Goal: Information Seeking & Learning: Learn about a topic

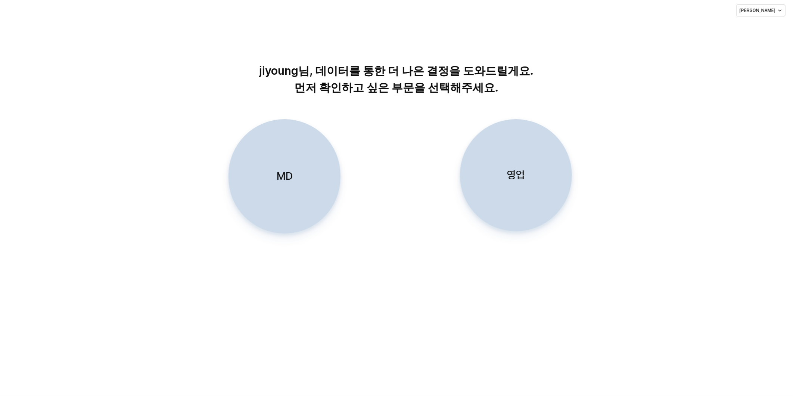
click at [299, 166] on div "MD" at bounding box center [284, 175] width 105 height 113
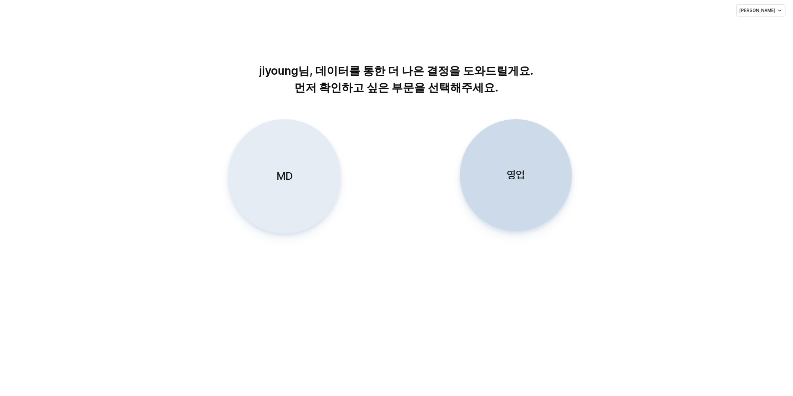
click at [300, 161] on div "MD" at bounding box center [284, 175] width 105 height 113
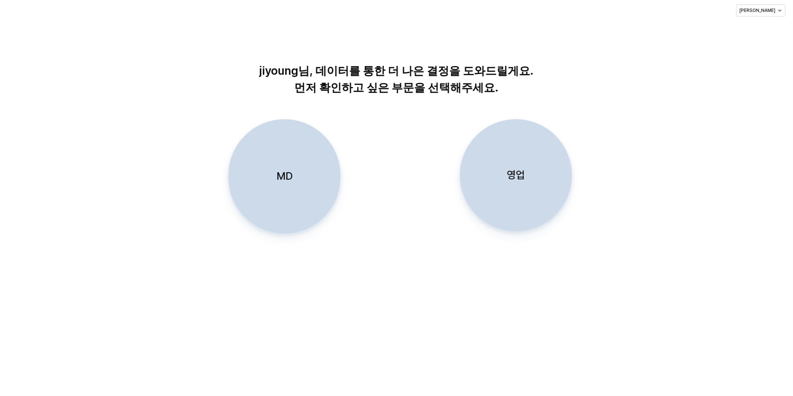
click at [744, 237] on div "MD 영업" at bounding box center [396, 188] width 776 height 138
click at [271, 188] on div "MD" at bounding box center [284, 175] width 105 height 113
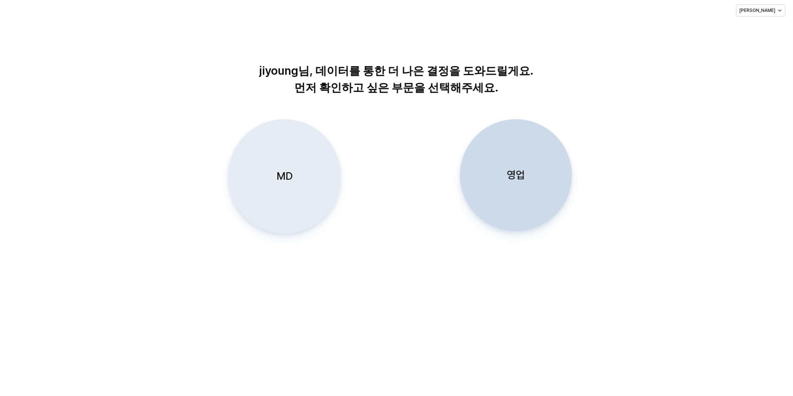
click at [304, 154] on div "MD" at bounding box center [284, 175] width 105 height 113
click at [288, 187] on div "MD" at bounding box center [284, 175] width 105 height 113
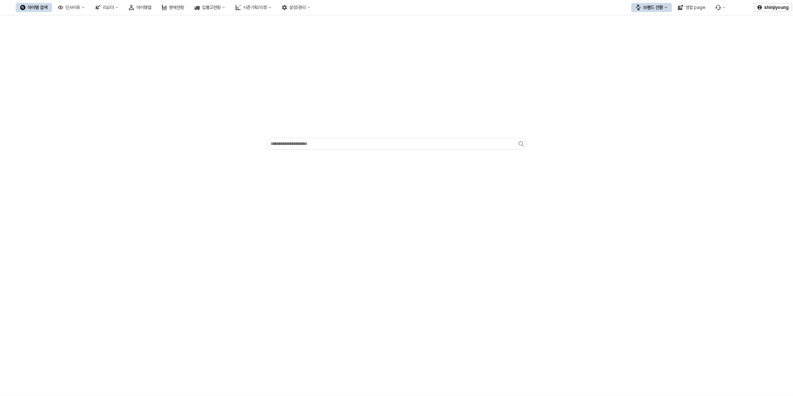
click at [651, 243] on div "App Frame" at bounding box center [396, 205] width 793 height 380
click at [246, 248] on div "App Frame" at bounding box center [396, 205] width 793 height 380
click at [633, 195] on div "App Frame" at bounding box center [396, 205] width 793 height 380
click at [131, 216] on div "App Frame" at bounding box center [396, 205] width 793 height 380
click at [617, 226] on div "App Frame" at bounding box center [396, 205] width 793 height 380
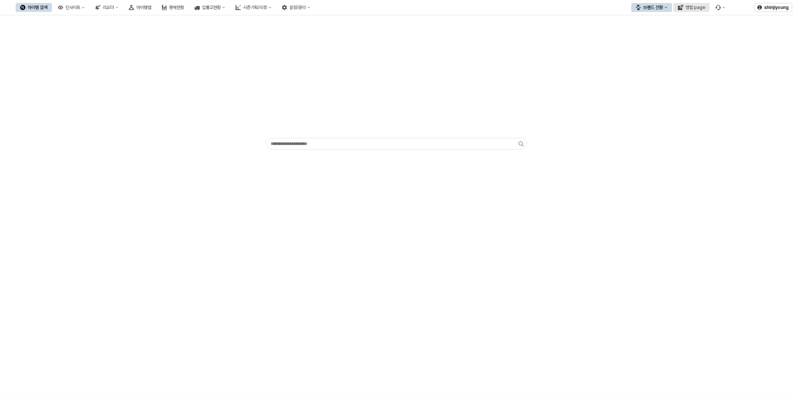
click at [694, 7] on div "영업 page" at bounding box center [695, 7] width 20 height 5
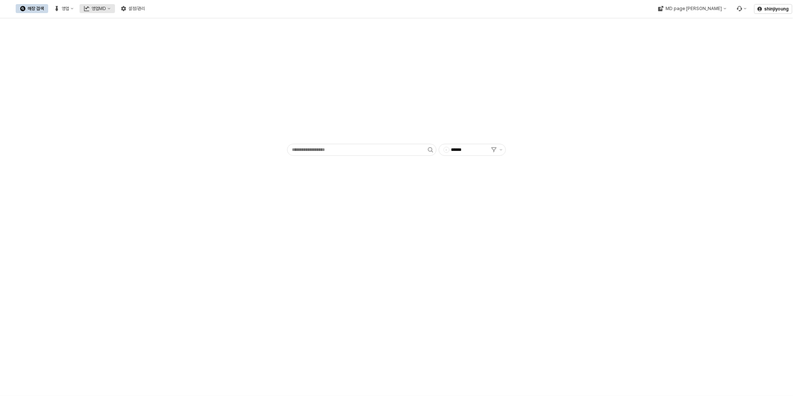
click at [106, 8] on div "영업MD" at bounding box center [98, 8] width 15 height 5
click at [176, 49] on div "판매유형별 매출 현황" at bounding box center [177, 47] width 40 height 6
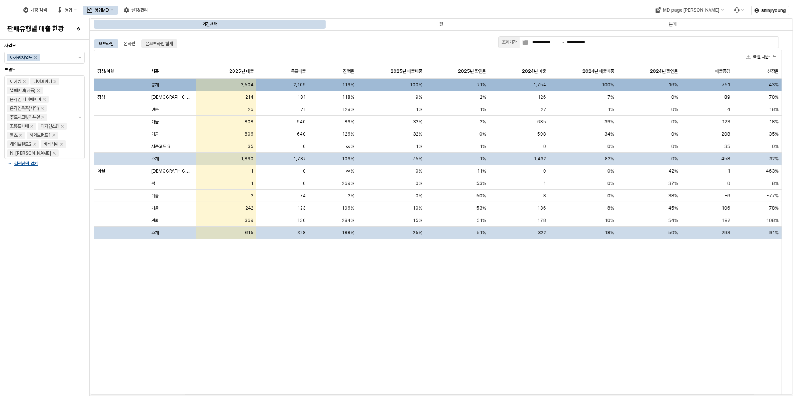
click at [158, 42] on div "온오프라인 합계" at bounding box center [159, 43] width 27 height 9
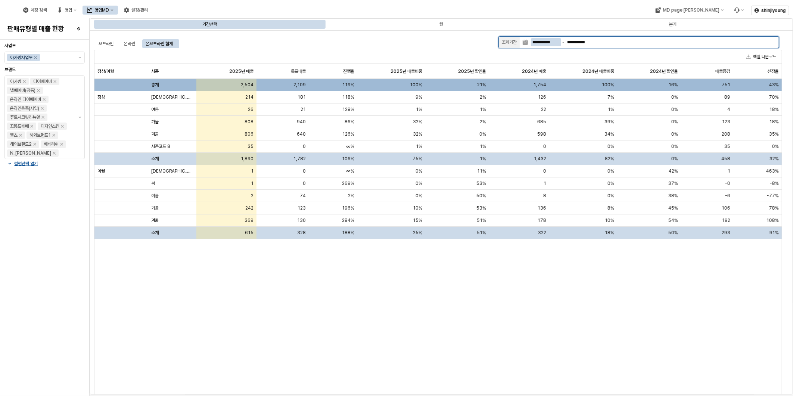
click at [542, 43] on input "**********" at bounding box center [546, 42] width 30 height 8
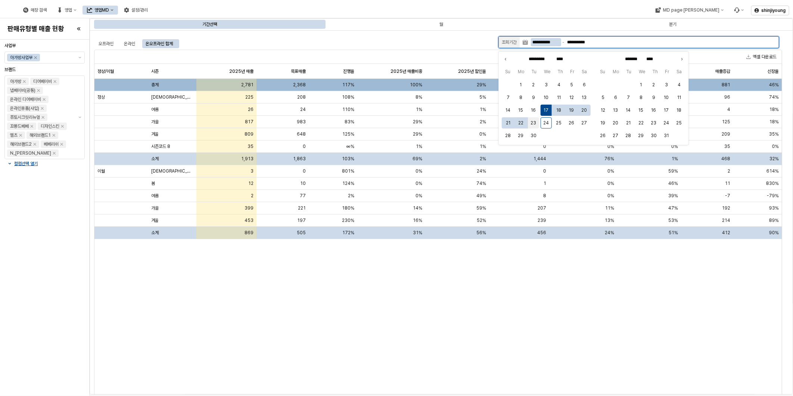
click at [537, 122] on button "23" at bounding box center [533, 122] width 11 height 11
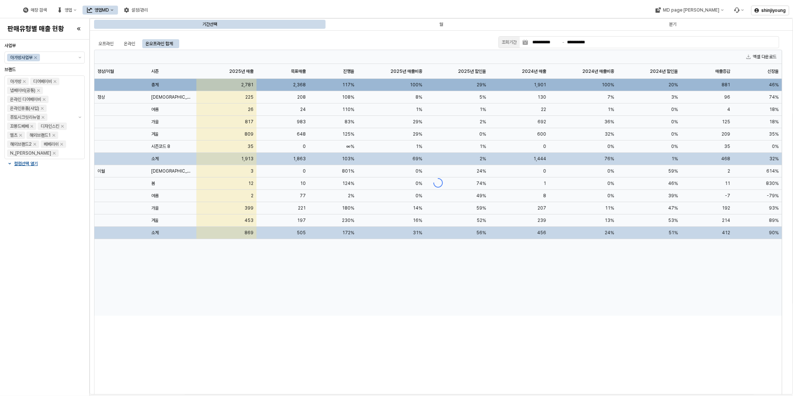
click at [522, 339] on div "정상/이월 정상/이월 시즌 시즌 2025년 매출 2025년 매출 목표매출 목표매출 진행율 진행율 2025년 매출비중 2025년 매출비중 202…" at bounding box center [437, 234] width 687 height 341
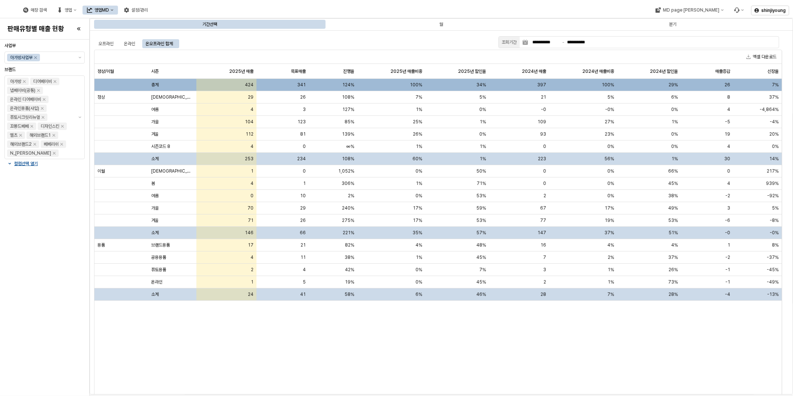
click at [269, 328] on div "정상/이월 정상/이월 시즌 시즌 2025년 매출 2025년 매출 목표매출 목표매출 진행율 진행율 2025년 매출비중 2025년 매출비중 202…" at bounding box center [437, 234] width 687 height 341
click at [364, 360] on div "정상/이월 정상/이월 시즌 시즌 2025년 매출 2025년 매출 목표매출 목표매출 진행율 진행율 2025년 매출비중 2025년 매출비중 202…" at bounding box center [437, 234] width 687 height 341
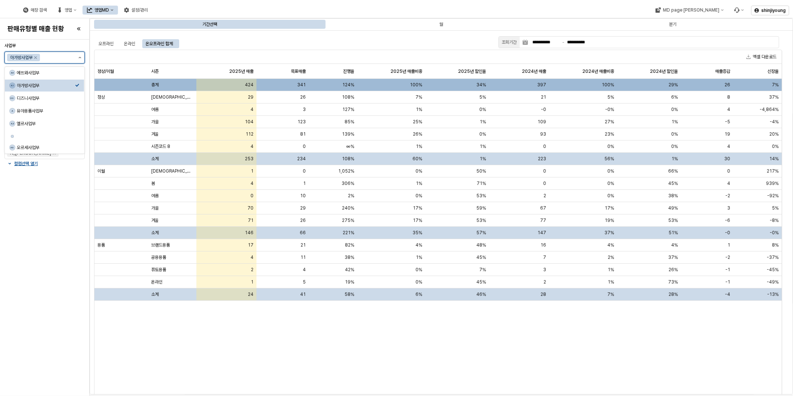
click at [81, 58] on icon "제안 사항 표시" at bounding box center [79, 57] width 3 height 1
click at [51, 99] on div "디즈니사업부" at bounding box center [46, 98] width 58 height 6
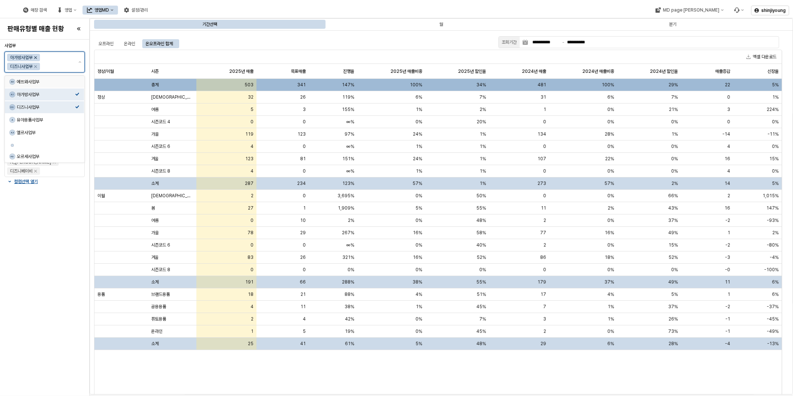
click at [37, 57] on icon "Remove 아가방사업부" at bounding box center [35, 57] width 6 height 6
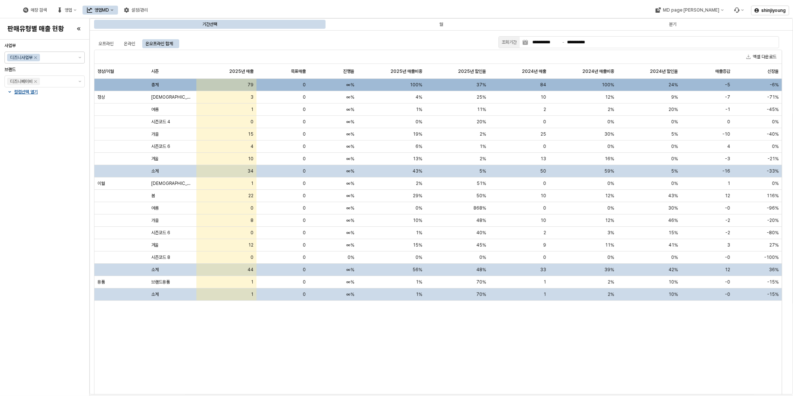
click at [450, 358] on div "정상/이월 정상/이월 시즌 시즌 2025년 매출 2025년 매출 목표매출 목표매출 진행율 진행율 2025년 매출비중 2025년 매출비중 202…" at bounding box center [437, 234] width 687 height 341
click at [353, 351] on div "정상/이월 정상/이월 시즌 시즌 2025년 매출 2025년 매출 목표매출 목표매출 진행율 진행율 2025년 매출비중 2025년 매출비중 202…" at bounding box center [437, 234] width 687 height 341
click at [37, 57] on icon "Remove 디즈니사업부" at bounding box center [35, 57] width 6 height 6
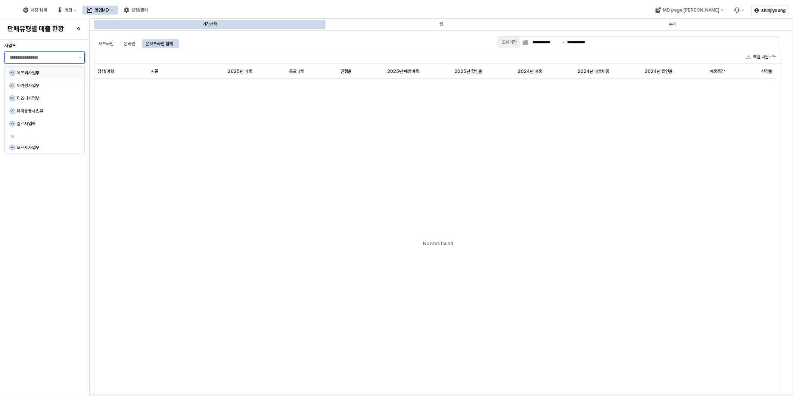
click at [38, 75] on div "에뜨와사업부" at bounding box center [46, 73] width 58 height 6
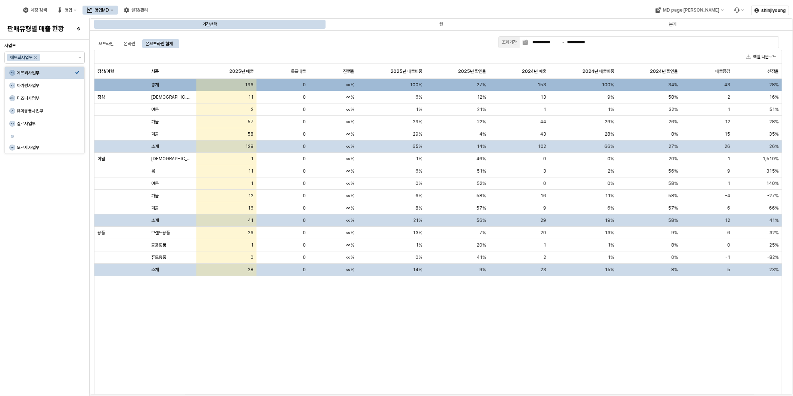
click at [464, 342] on div "정상/이월 정상/이월 시즌 시즌 2025년 매출 2025년 매출 목표매출 목표매출 진행율 진행율 2025년 매출비중 2025년 매출비중 202…" at bounding box center [437, 234] width 687 height 341
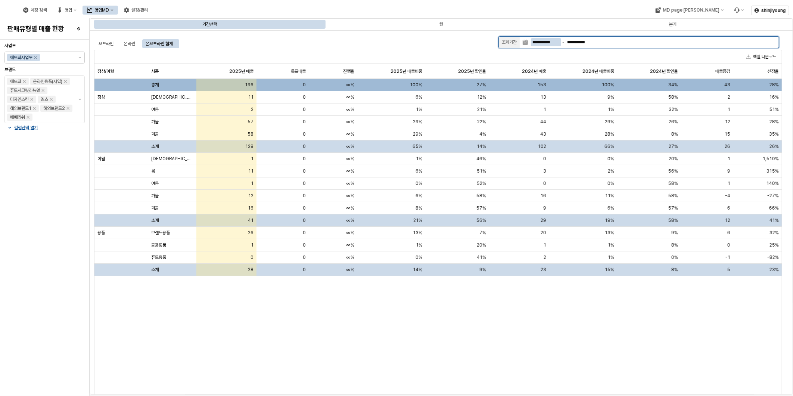
click at [556, 40] on input "**********" at bounding box center [546, 42] width 30 height 8
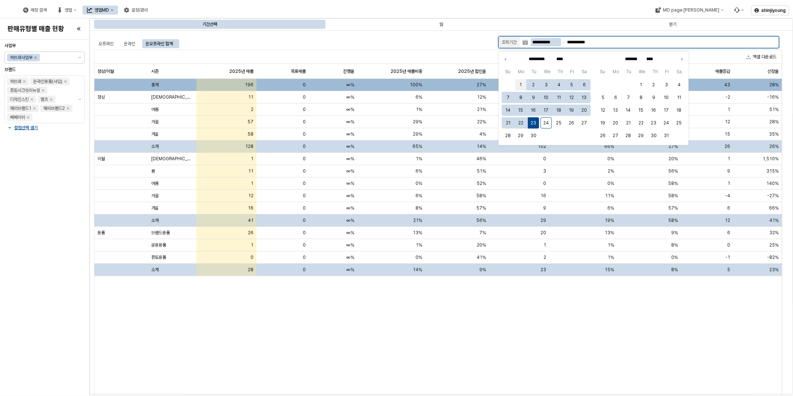
click at [520, 82] on button "1" at bounding box center [520, 84] width 11 height 11
type input "**********"
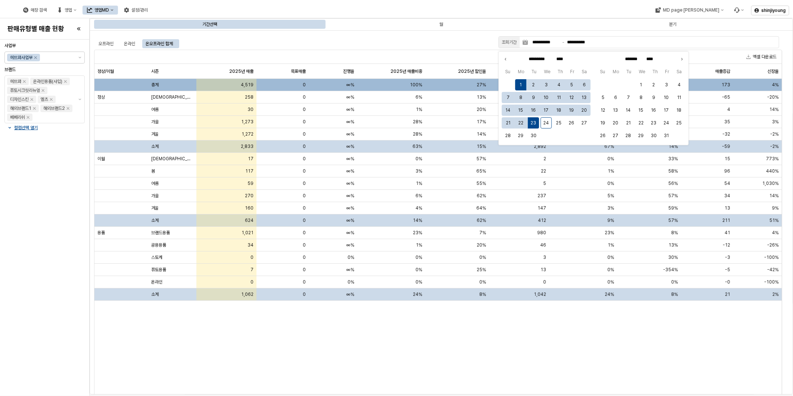
click at [335, 345] on div "정상/이월 정상/이월 시즌 시즌 2025년 매출 2025년 매출 목표매출 목표매출 진행율 진행율 2025년 매출비중 2025년 매출비중 202…" at bounding box center [437, 234] width 687 height 341
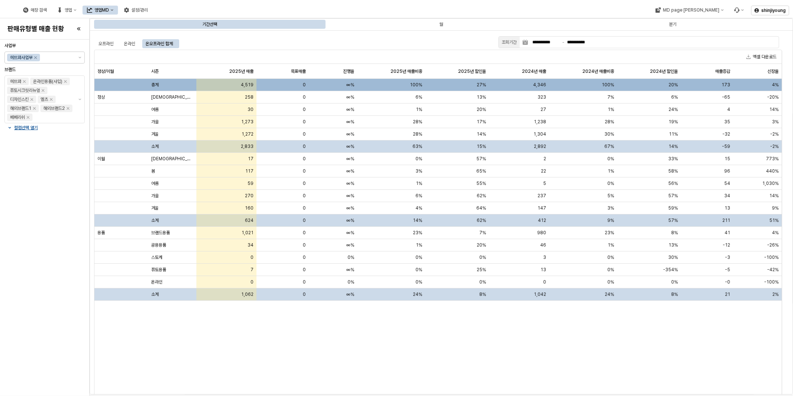
click at [0, 233] on html "**********" at bounding box center [396, 198] width 793 height 396
click at [38, 57] on icon "Remove 에뜨와사업부" at bounding box center [35, 57] width 6 height 6
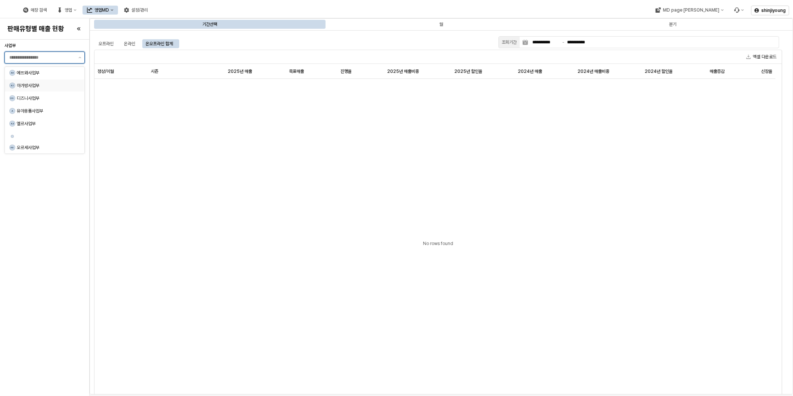
click at [33, 84] on div "아가방사업부" at bounding box center [46, 85] width 58 height 6
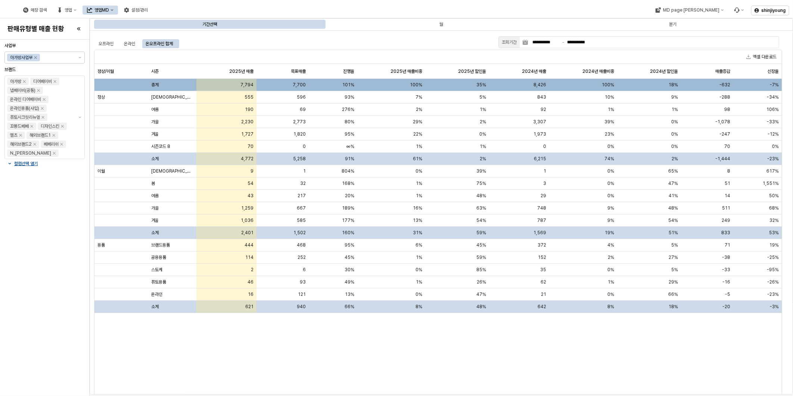
click at [482, 355] on div "정상/이월 정상/이월 시즌 시즌 2025년 매출 2025년 매출 목표매출 목표매출 진행율 진행율 2025년 매출비중 2025년 매출비중 202…" at bounding box center [437, 234] width 687 height 341
click at [532, 351] on div "정상/이월 정상/이월 시즌 시즌 2025년 매출 2025년 매출 목표매출 목표매출 진행율 진행율 2025년 매출비중 2025년 매출비중 202…" at bounding box center [437, 234] width 687 height 341
click at [464, 353] on div "정상/이월 정상/이월 시즌 시즌 2025년 매출 2025년 매출 목표매출 목표매출 진행율 진행율 2025년 매출비중 2025년 매출비중 202…" at bounding box center [437, 234] width 687 height 341
click at [464, 351] on div "정상/이월 정상/이월 시즌 시즌 2025년 매출 2025년 매출 목표매출 목표매출 진행율 진행율 2025년 매출비중 2025년 매출비중 202…" at bounding box center [437, 234] width 687 height 341
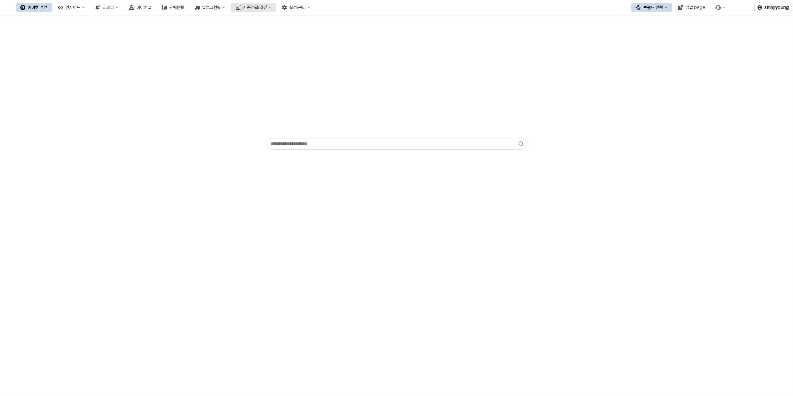
click at [267, 8] on div "시즌기획/리뷰" at bounding box center [255, 7] width 24 height 5
click at [293, 83] on div "경쟁사 분석" at bounding box center [292, 84] width 40 height 6
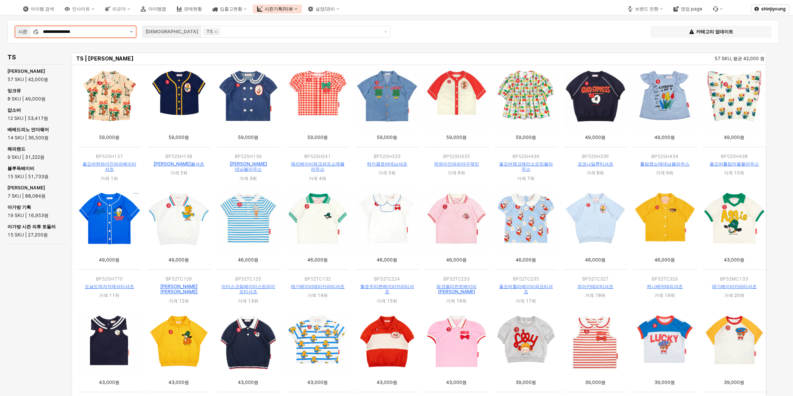
click at [131, 30] on button "제안 사항 표시" at bounding box center [131, 31] width 9 height 11
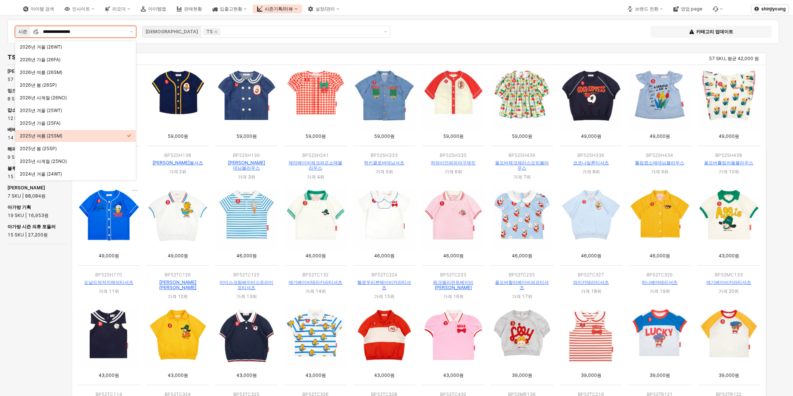
click at [67, 124] on div "2025년 가을 (25FA)" at bounding box center [73, 123] width 107 height 6
type input "**********"
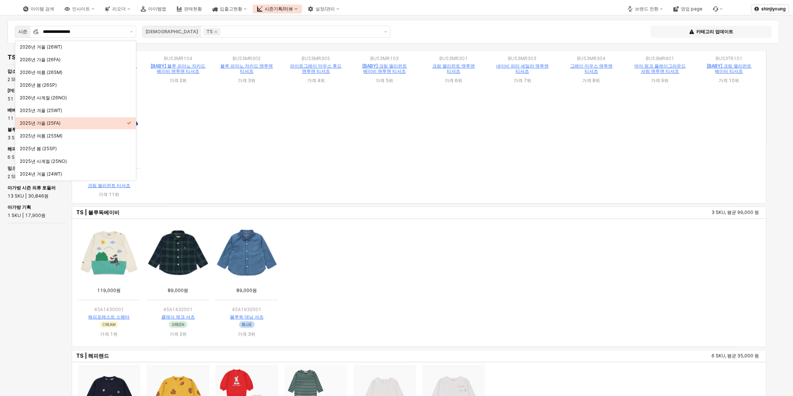
scroll to position [562, 0]
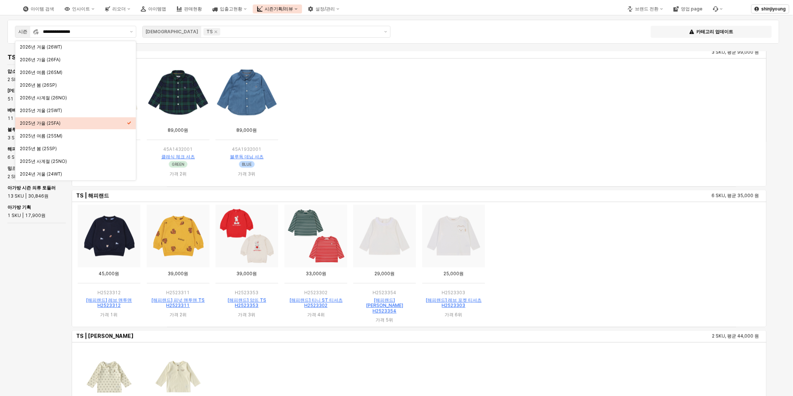
click at [623, 163] on ol "App Frame" at bounding box center [419, 121] width 689 height 122
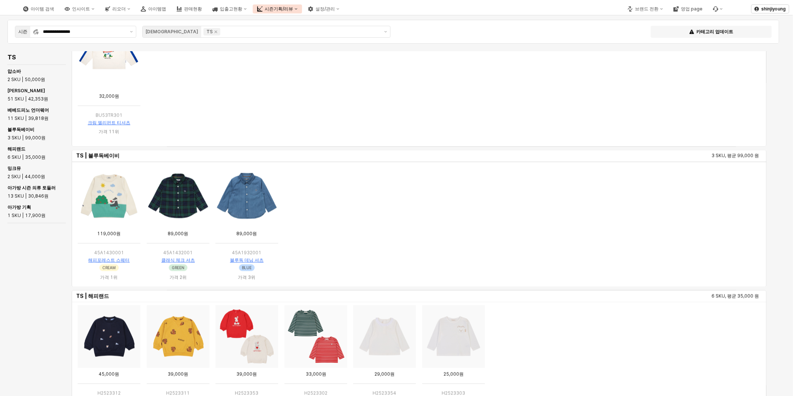
scroll to position [468, 0]
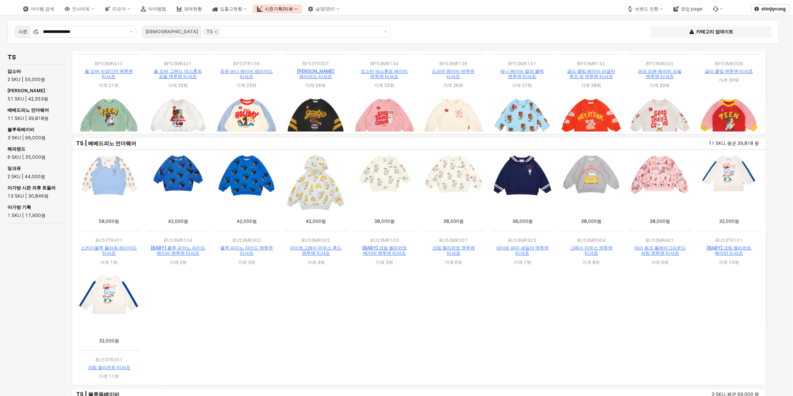
click at [104, 188] on img "App Frame" at bounding box center [109, 183] width 63 height 63
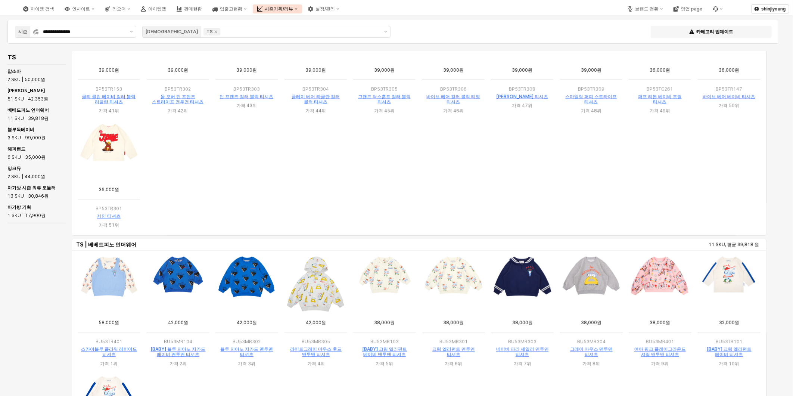
scroll to position [415, 0]
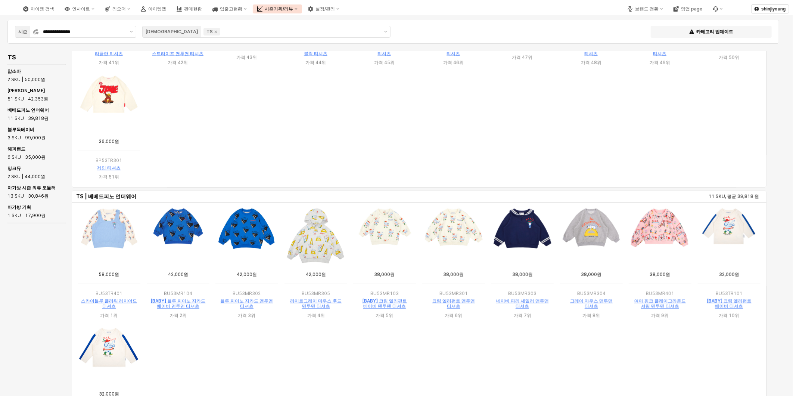
click at [117, 232] on img "App Frame" at bounding box center [109, 236] width 63 height 63
click at [110, 226] on img "App Frame" at bounding box center [109, 236] width 63 height 63
click at [124, 299] on link "스카이블루 플라워 레이어드 티셔츠" at bounding box center [109, 303] width 56 height 11
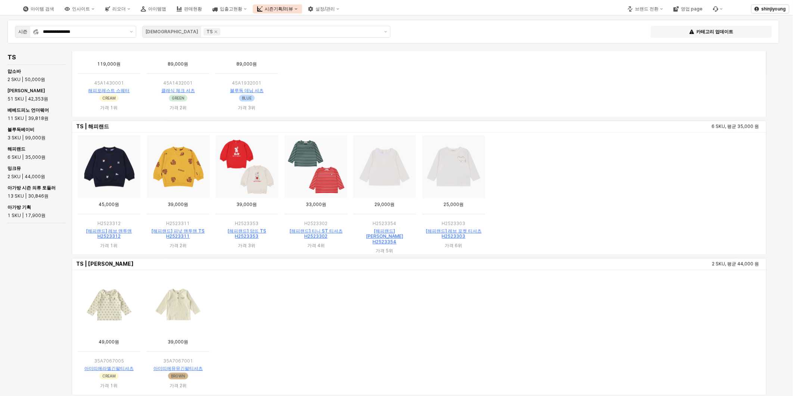
scroll to position [899, 0]
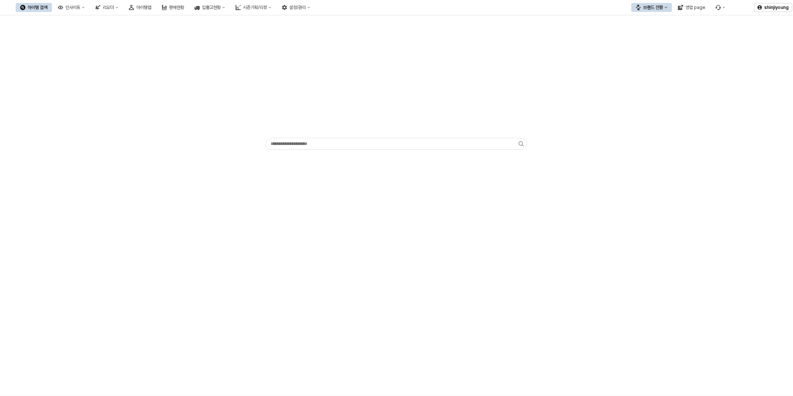
click at [654, 10] on button "브랜드 전환" at bounding box center [651, 7] width 41 height 9
click at [650, 44] on div "디즈니" at bounding box center [659, 46] width 46 height 6
click at [658, 8] on div "브랜드 전환" at bounding box center [653, 7] width 20 height 5
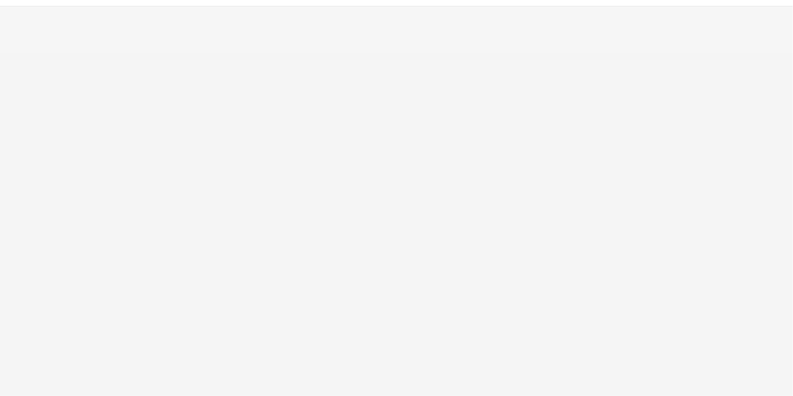
click at [649, 53] on div "App Frame" at bounding box center [396, 67] width 793 height 28
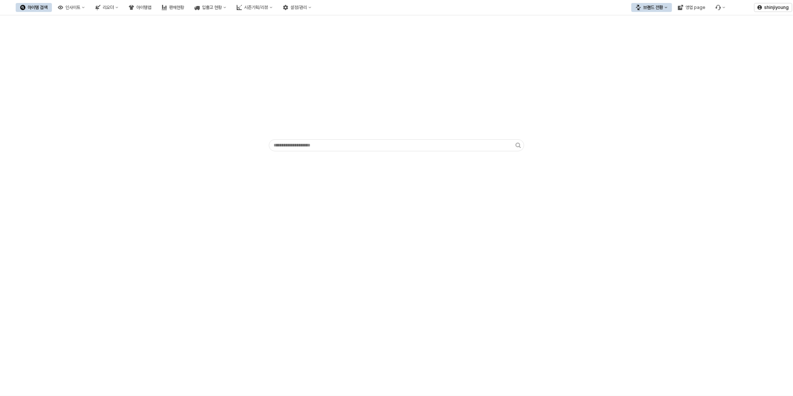
click at [660, 8] on div "브랜드 전환" at bounding box center [653, 7] width 20 height 5
click at [652, 33] on div "에뜨와" at bounding box center [659, 34] width 46 height 6
click at [268, 8] on div "시즌기획/리뷰" at bounding box center [256, 7] width 24 height 5
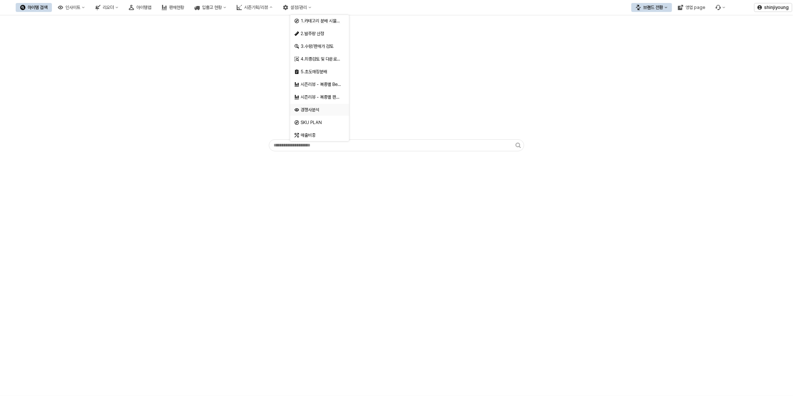
click at [316, 110] on div "경쟁사분석" at bounding box center [320, 110] width 40 height 6
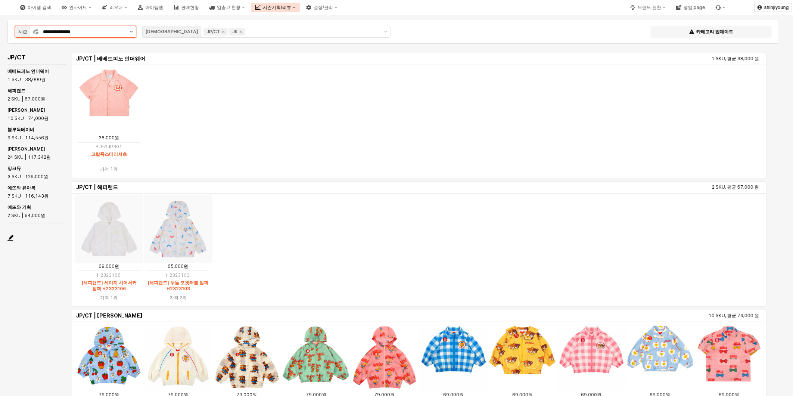
click at [133, 31] on button "제안 사항 표시" at bounding box center [131, 31] width 9 height 11
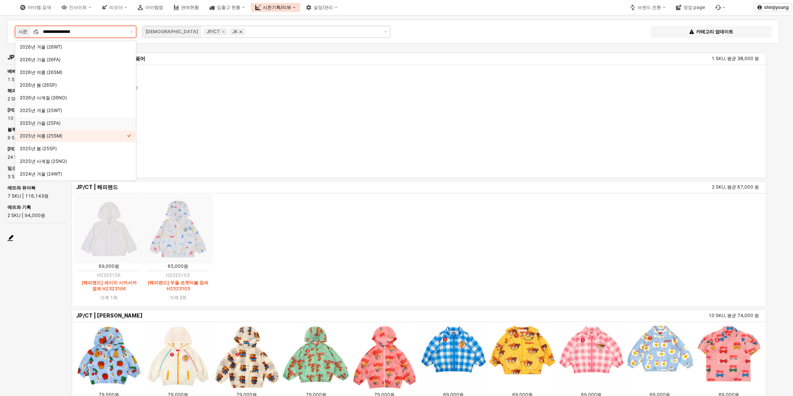
click at [65, 125] on div "2025년 가을 (25FA)" at bounding box center [73, 123] width 107 height 6
type input "**********"
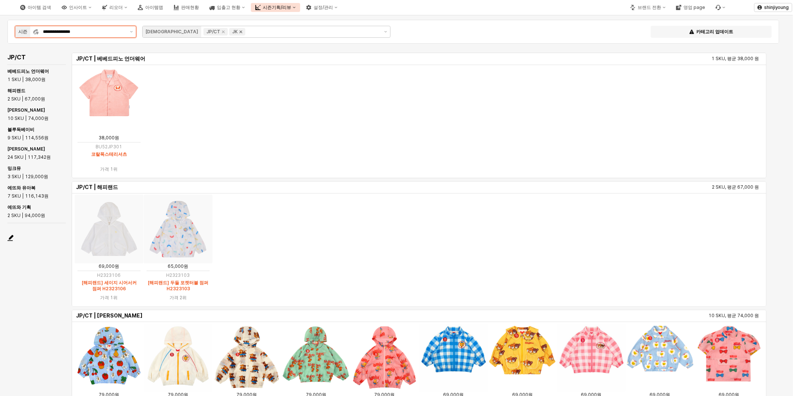
click at [238, 32] on icon "Remove JK" at bounding box center [241, 32] width 6 height 6
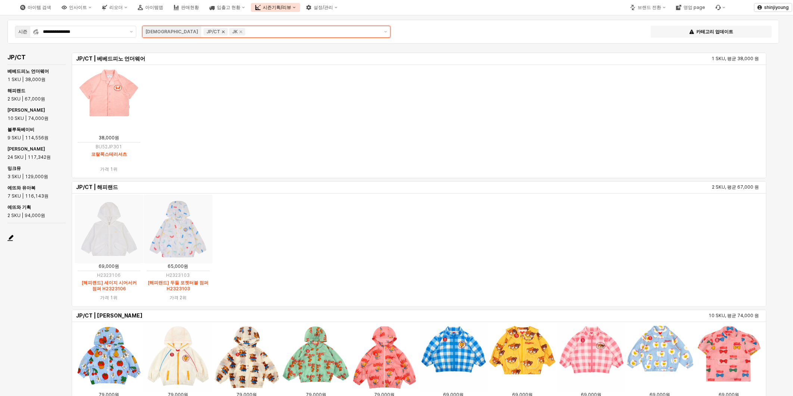
click at [220, 32] on icon "Remove JP/CT" at bounding box center [223, 32] width 6 height 6
click at [219, 31] on input "App Frame" at bounding box center [293, 31] width 174 height 7
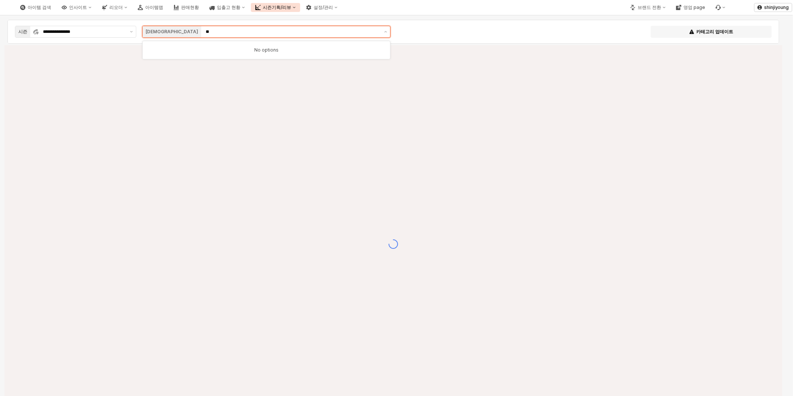
type input "*"
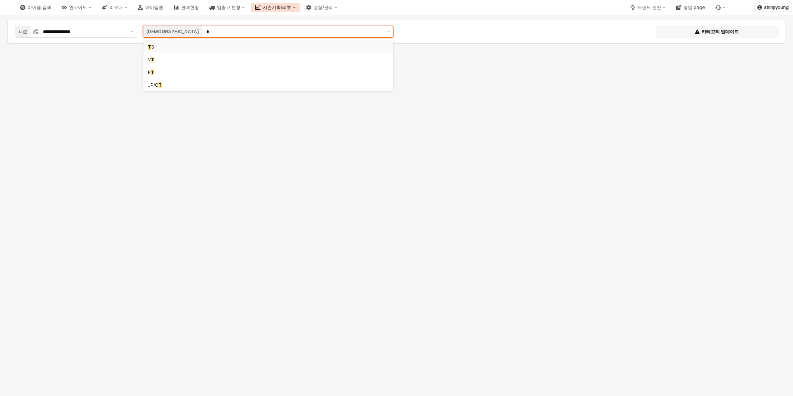
type input "**"
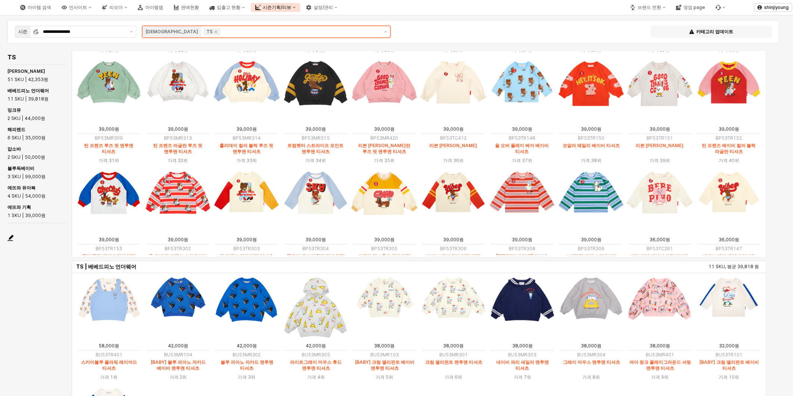
scroll to position [63, 0]
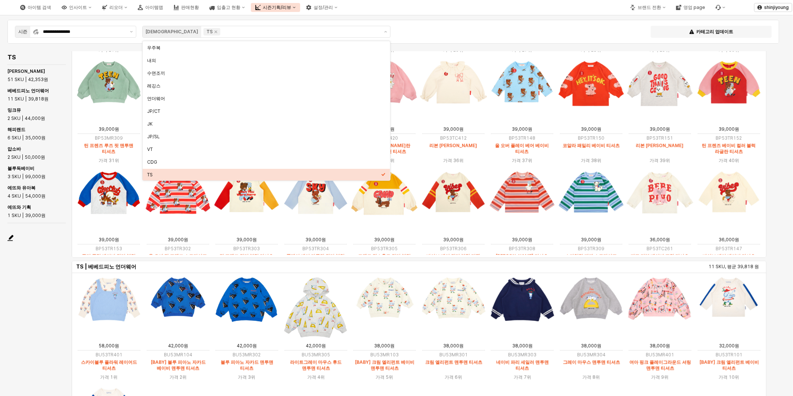
click at [439, 35] on div "**********" at bounding box center [393, 31] width 762 height 15
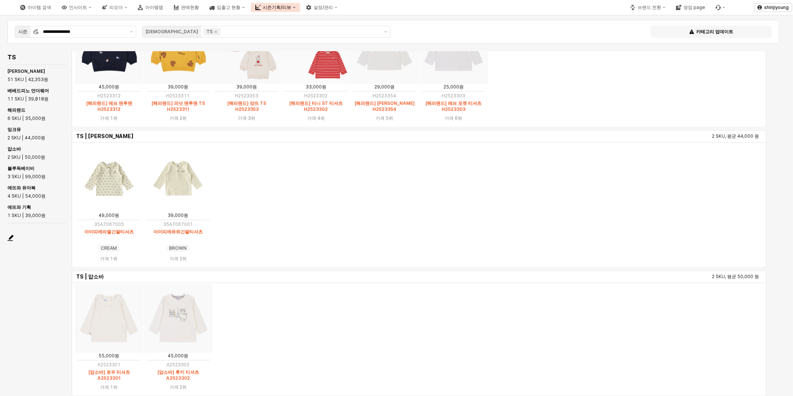
scroll to position [539, 0]
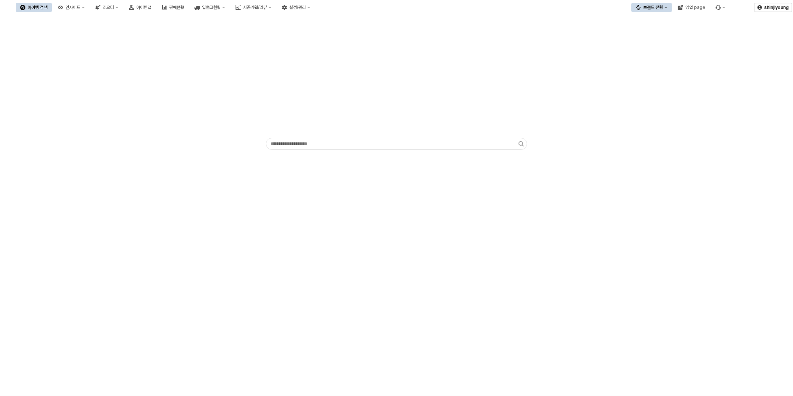
click at [55, 172] on div "App Frame" at bounding box center [396, 95] width 793 height 160
click at [151, 9] on div "아이템맵" at bounding box center [143, 7] width 15 height 5
click at [151, 5] on div "아이템맵" at bounding box center [143, 7] width 15 height 5
click at [151, 8] on div "아이템맵" at bounding box center [143, 7] width 15 height 5
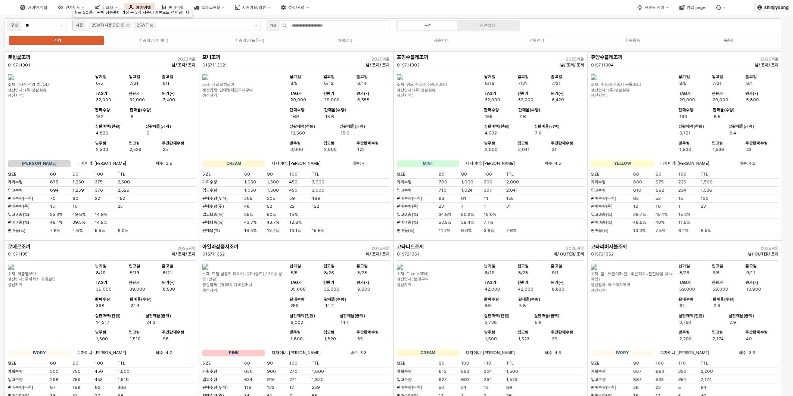
click at [150, 25] on icon "Remove 25WT" at bounding box center [151, 25] width 3 height 3
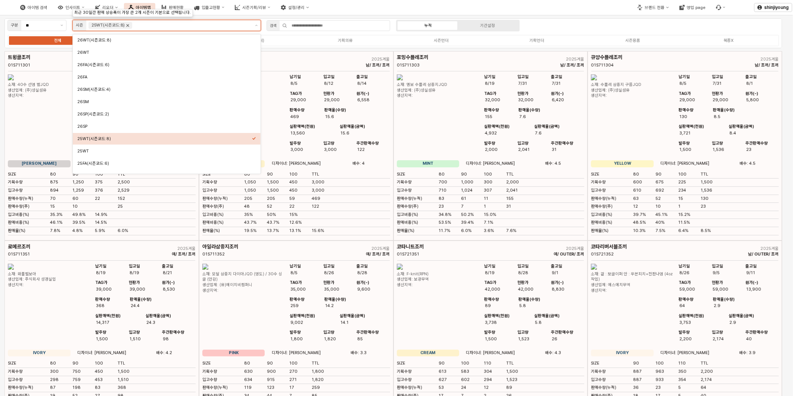
click at [128, 27] on icon "Remove 25WT(시즌코드:8)" at bounding box center [128, 25] width 6 height 6
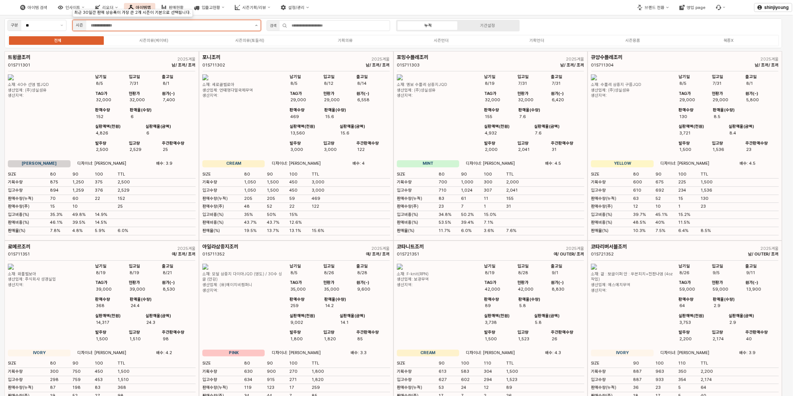
click at [255, 24] on button "제안 사항 표시" at bounding box center [256, 25] width 9 height 10
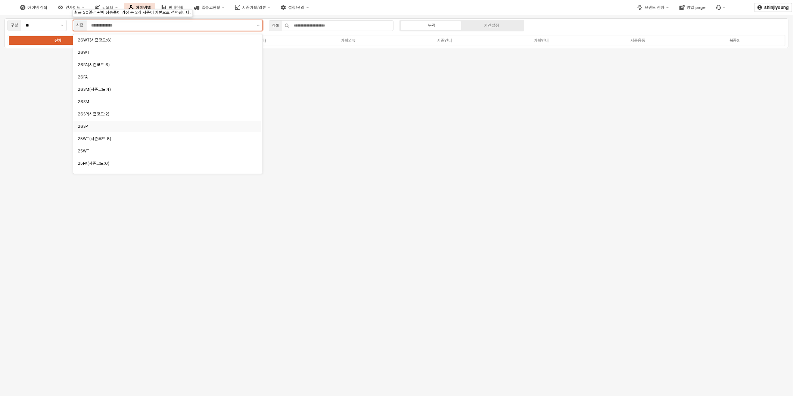
scroll to position [41, 0]
click at [100, 133] on div "25FA" at bounding box center [165, 134] width 175 height 6
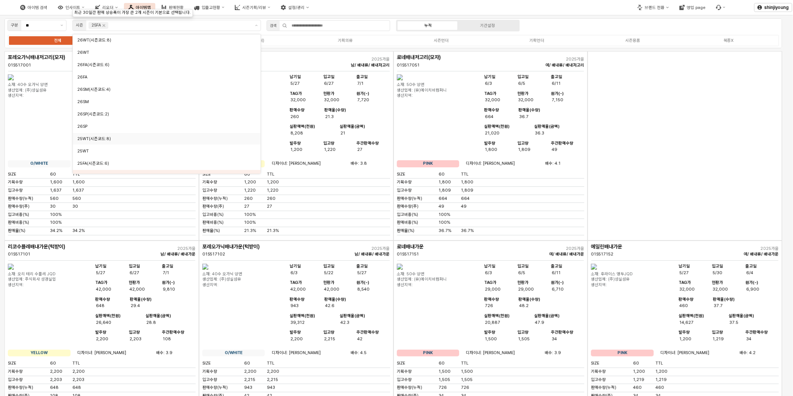
click at [682, 157] on div "App Frame" at bounding box center [684, 145] width 194 height 189
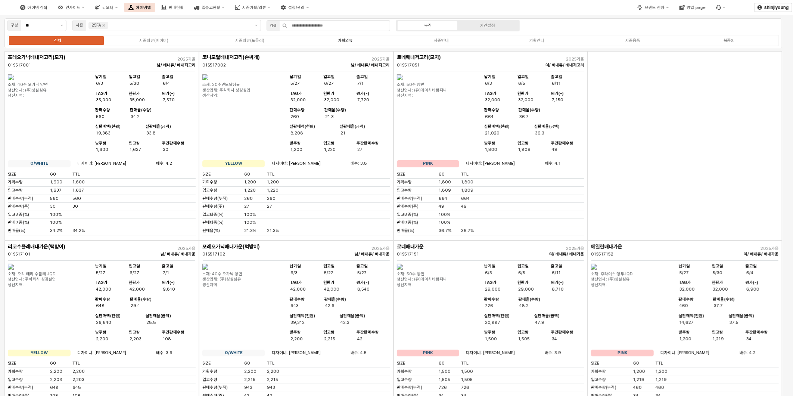
click at [346, 39] on div "기획의류" at bounding box center [345, 40] width 15 height 5
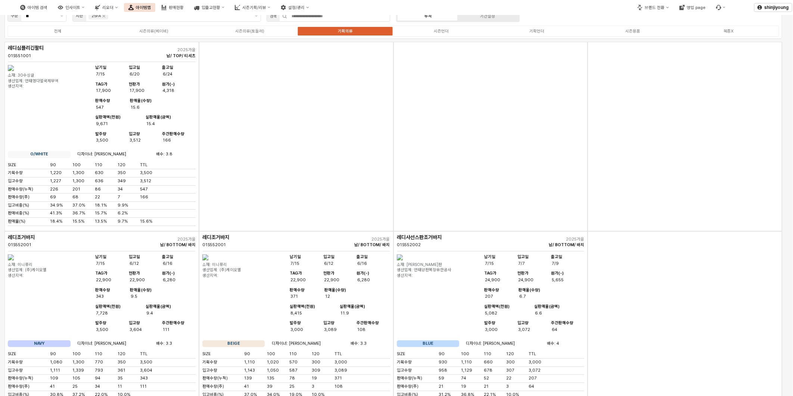
scroll to position [0, 0]
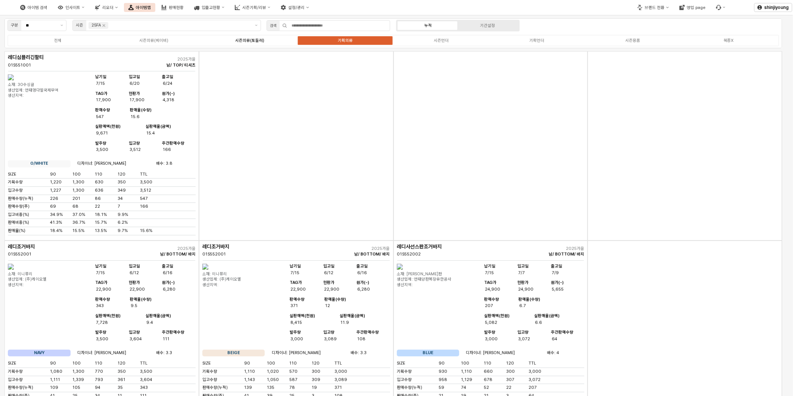
click at [253, 40] on div "시즌의류(토들러)" at bounding box center [249, 40] width 29 height 5
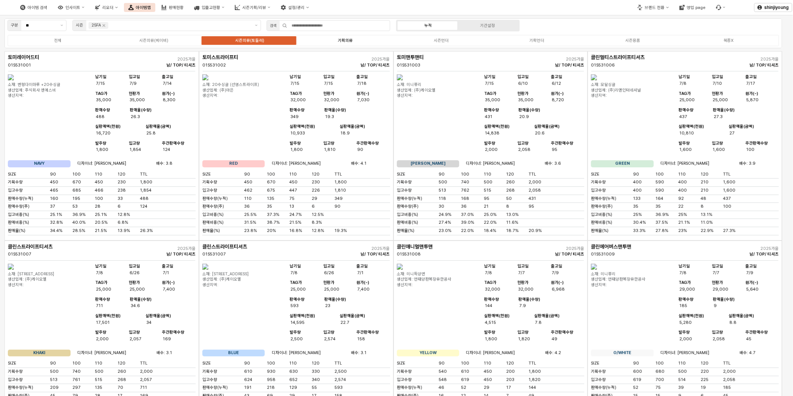
click at [342, 40] on div "기획의류" at bounding box center [345, 40] width 15 height 5
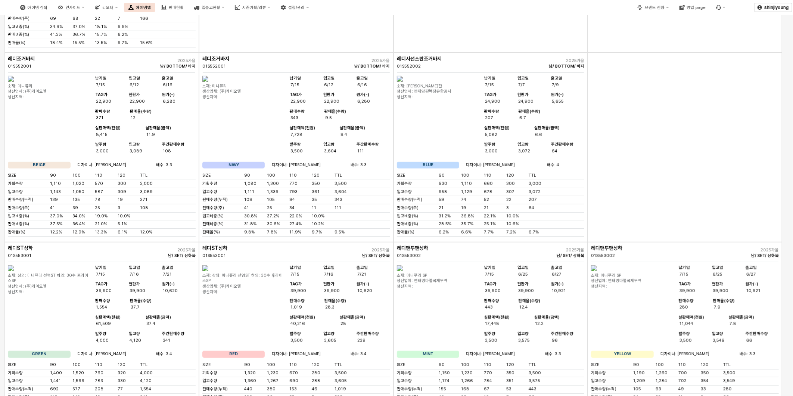
scroll to position [102, 0]
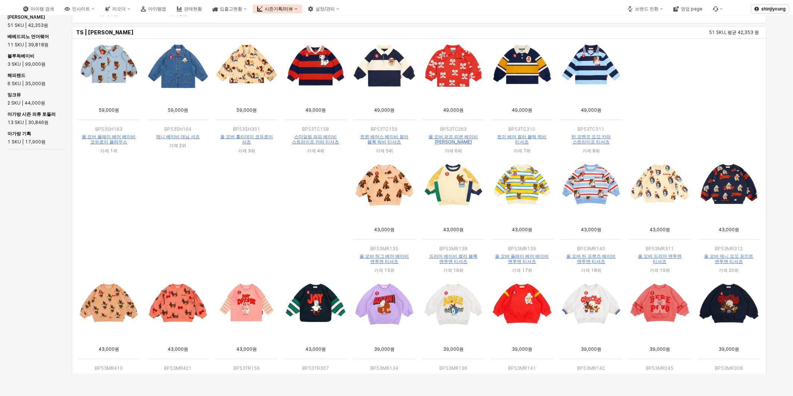
scroll to position [83, 0]
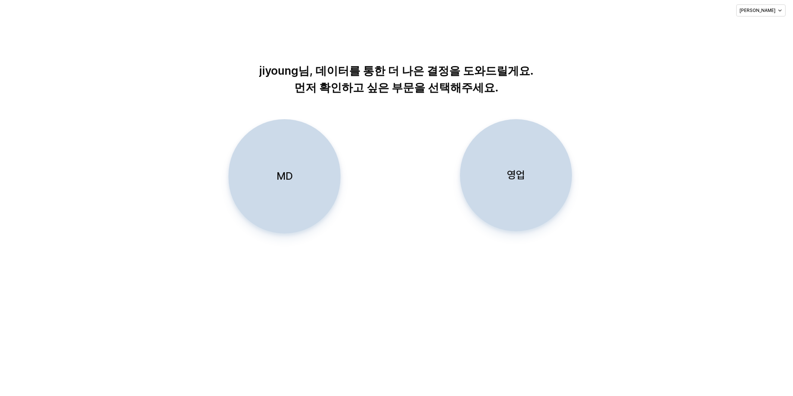
click at [287, 179] on p "MD" at bounding box center [284, 176] width 16 height 14
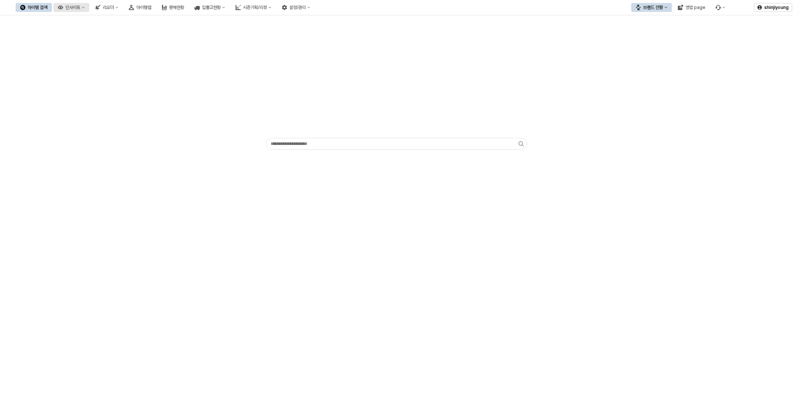
click at [80, 5] on div "인사이트" at bounding box center [72, 7] width 15 height 5
click at [108, 59] on div "판매율 - 시즌" at bounding box center [111, 59] width 40 height 6
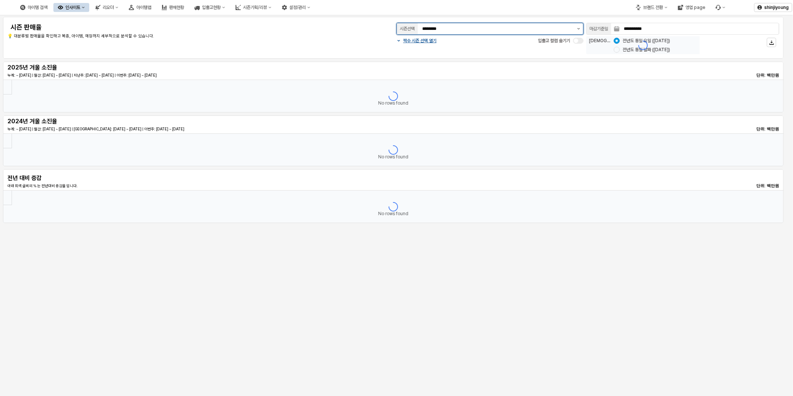
click at [576, 28] on button "제안 사항 표시" at bounding box center [578, 28] width 9 height 11
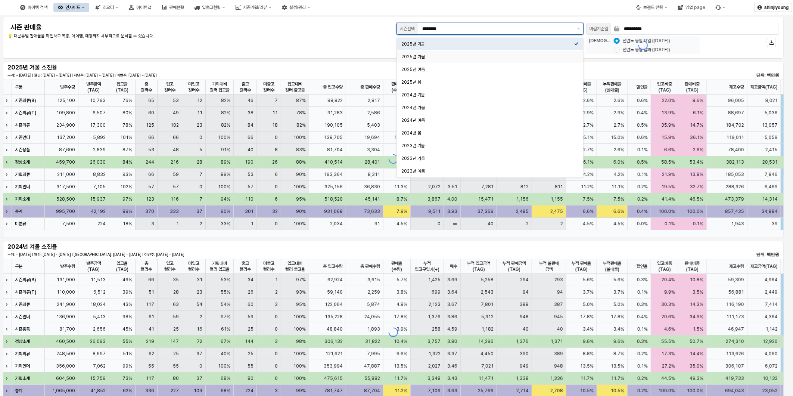
click at [428, 59] on div "2025년 가을" at bounding box center [487, 57] width 173 height 6
type input "********"
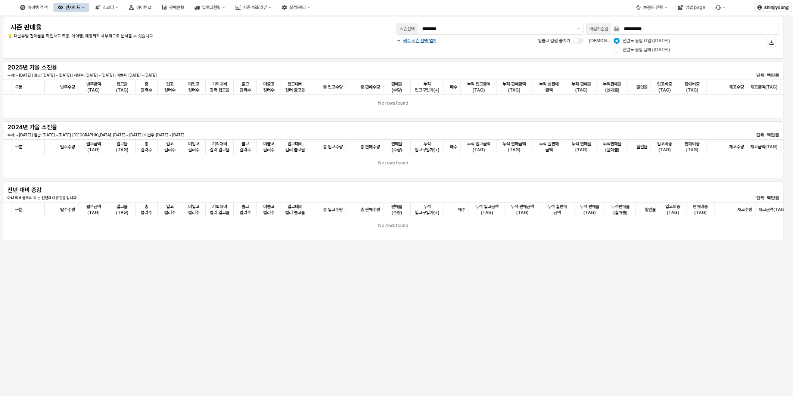
click at [303, 45] on div "**********" at bounding box center [392, 37] width 771 height 33
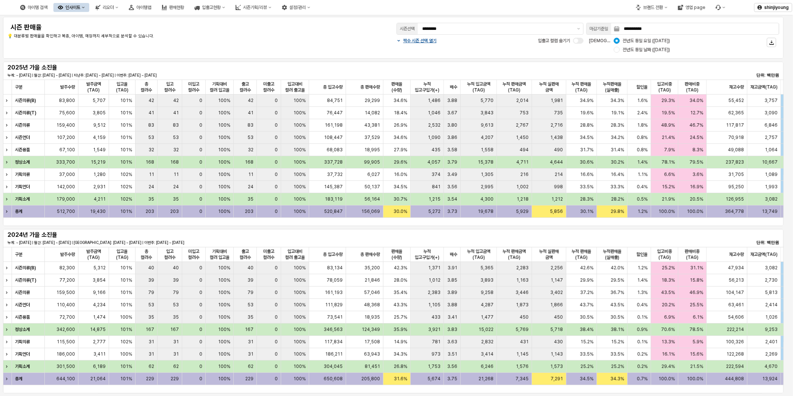
click at [228, 42] on div "**********" at bounding box center [392, 37] width 771 height 33
click at [667, 7] on icon "브랜드 전환" at bounding box center [665, 7] width 3 height 3
click at [649, 31] on div "에뜨와" at bounding box center [659, 34] width 46 height 6
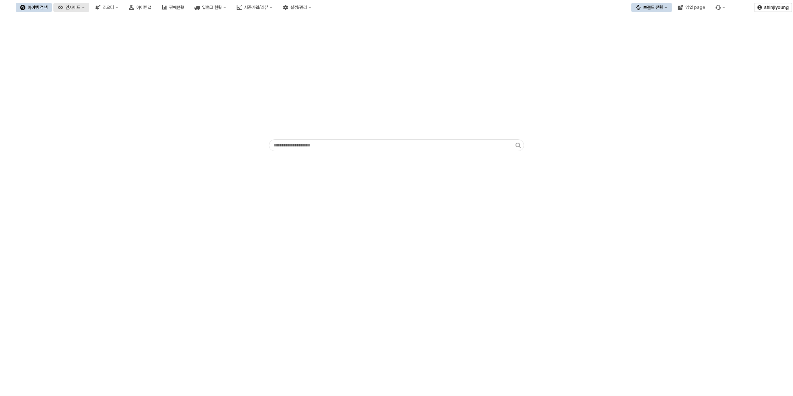
click at [80, 8] on div "인사이트" at bounding box center [72, 7] width 15 height 5
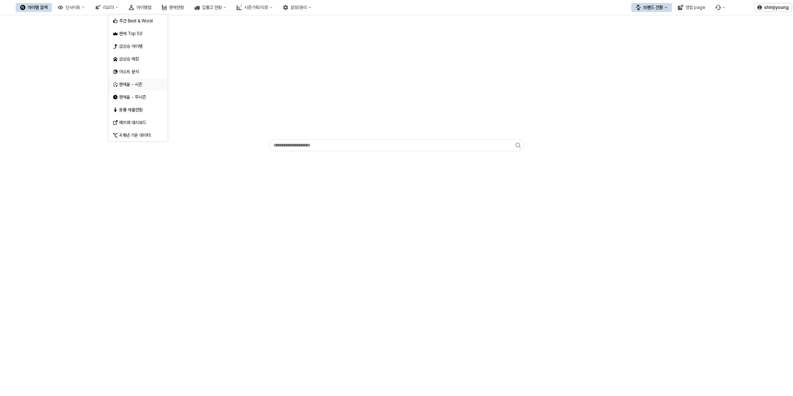
click at [138, 87] on div "판매율 - 시즌" at bounding box center [139, 84] width 40 height 6
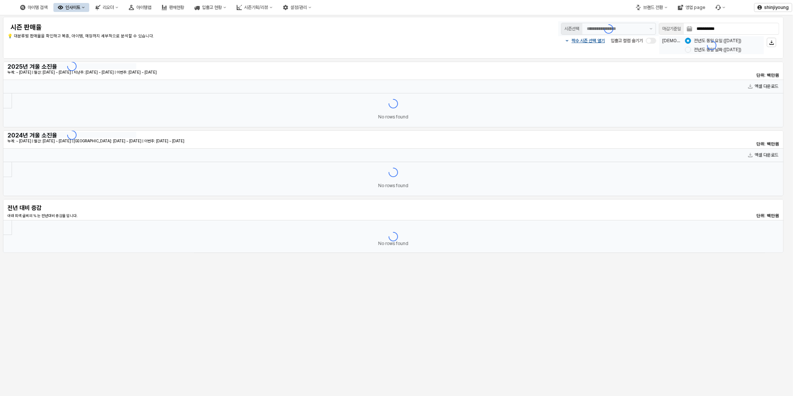
type input "********"
